Goal: Navigation & Orientation: Go to known website

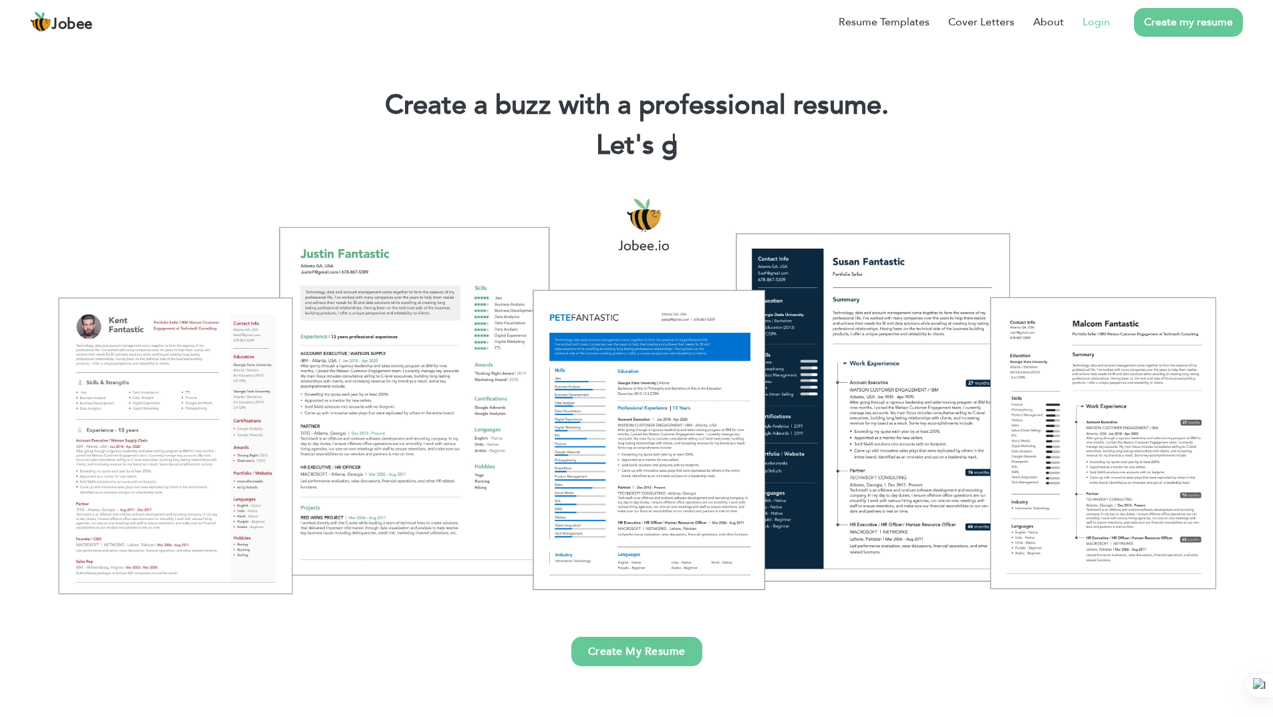
click at [1094, 25] on link "Login" at bounding box center [1096, 22] width 27 height 16
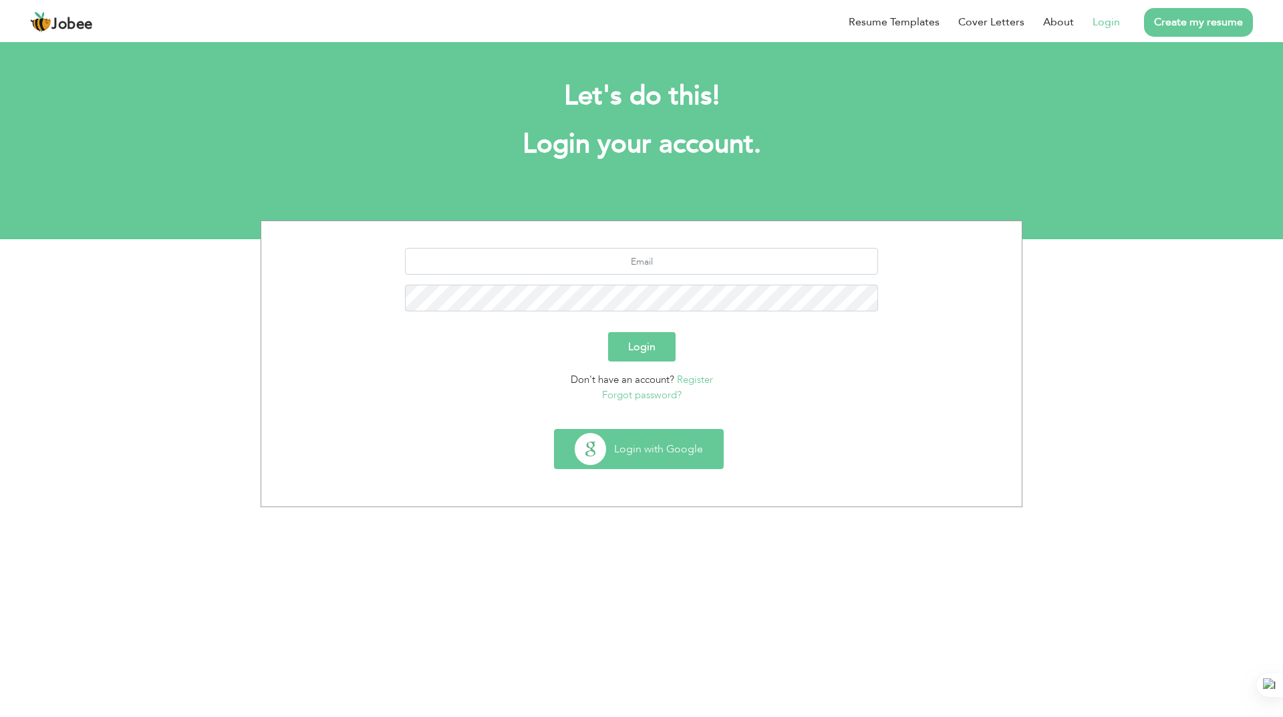
click at [693, 452] on button "Login with Google" at bounding box center [639, 449] width 168 height 39
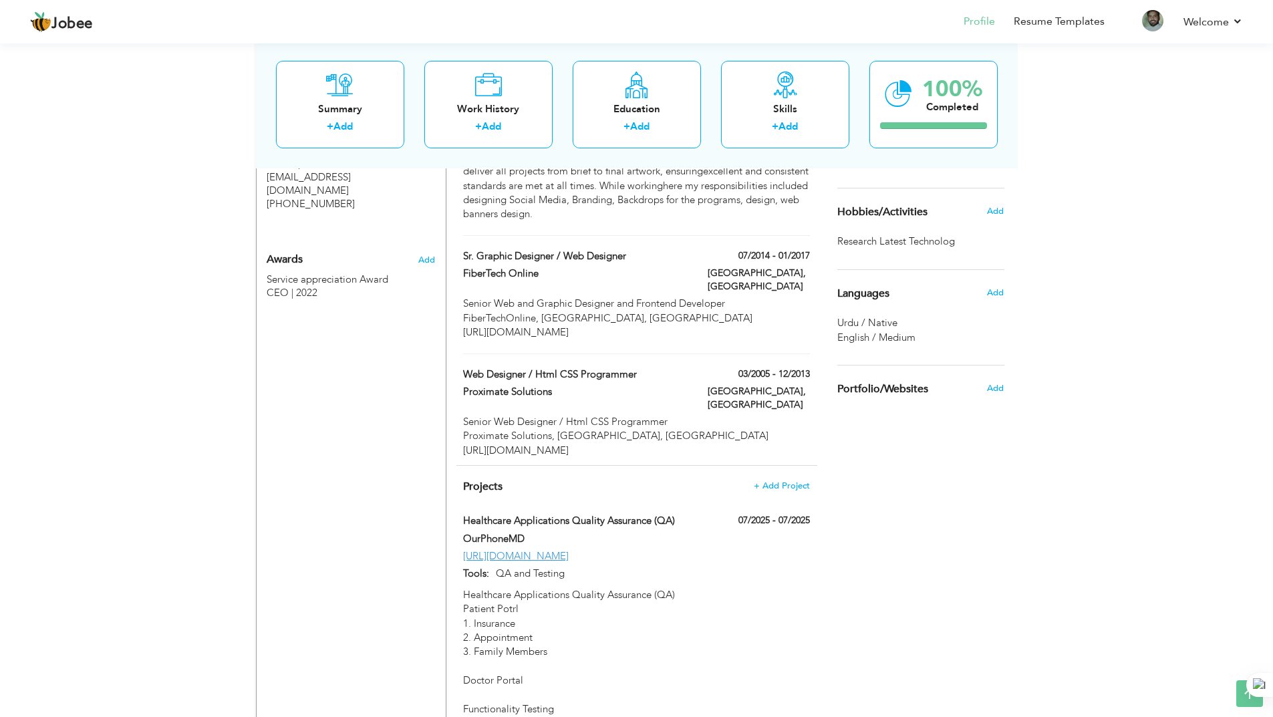
scroll to position [936, 0]
